Goal: Navigation & Orientation: Find specific page/section

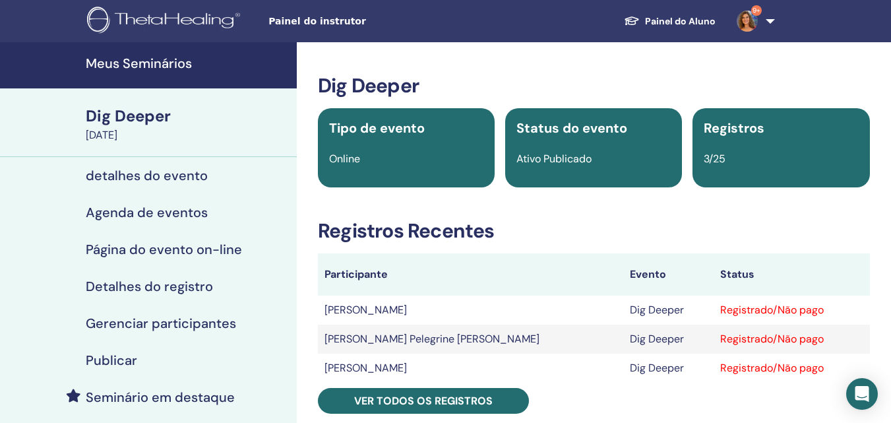
click at [179, 62] on h4 "Meus Seminários" at bounding box center [187, 63] width 203 height 16
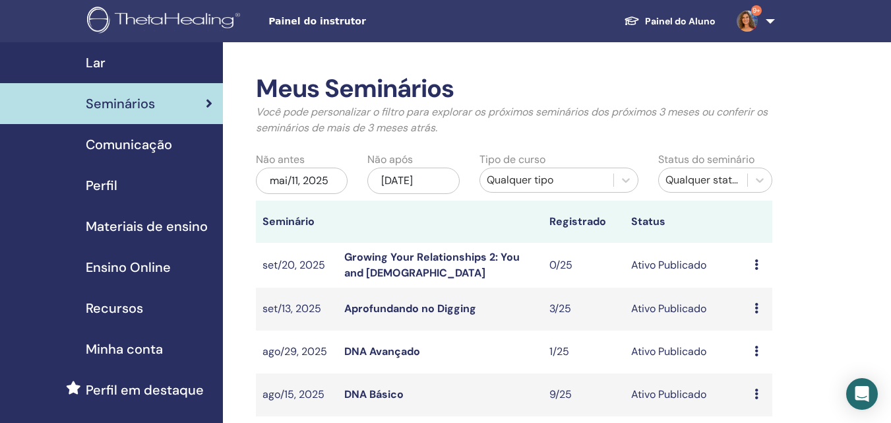
click at [391, 389] on link "DNA Básico" at bounding box center [373, 394] width 59 height 14
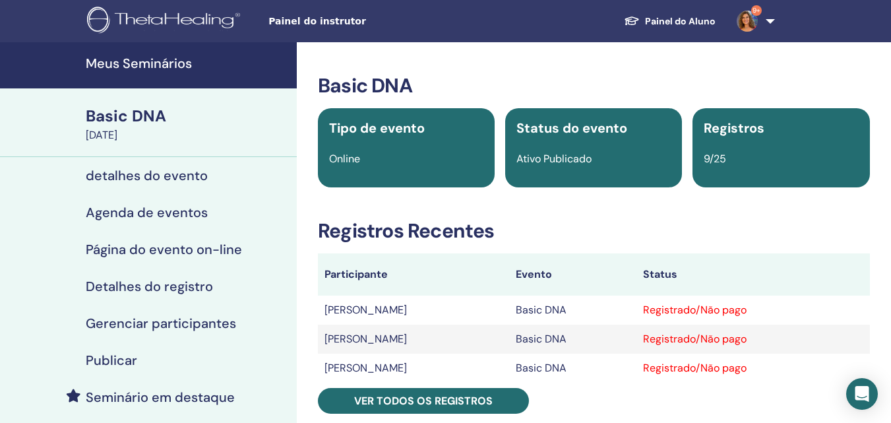
click at [169, 63] on h4 "Meus Seminários" at bounding box center [187, 63] width 203 height 16
